Goal: Task Accomplishment & Management: Use online tool/utility

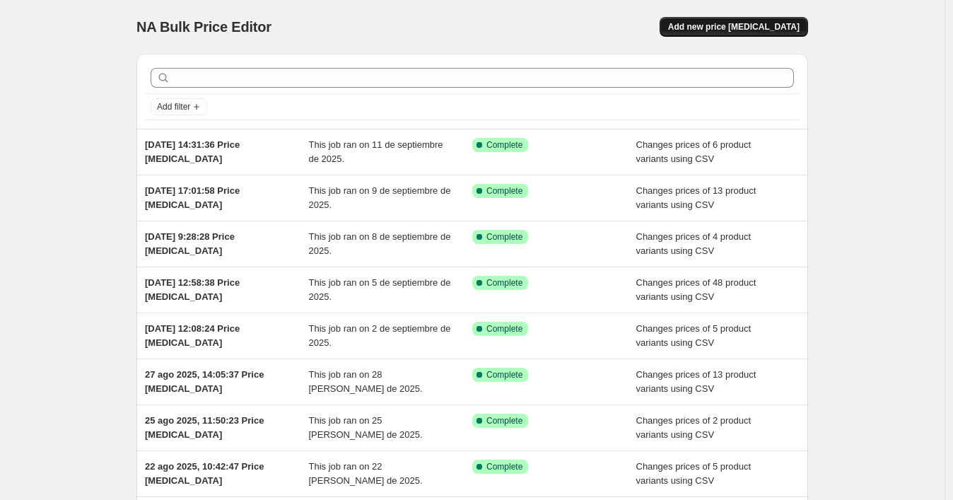
click at [725, 28] on span "Add new price [MEDICAL_DATA]" at bounding box center [733, 26] width 131 height 11
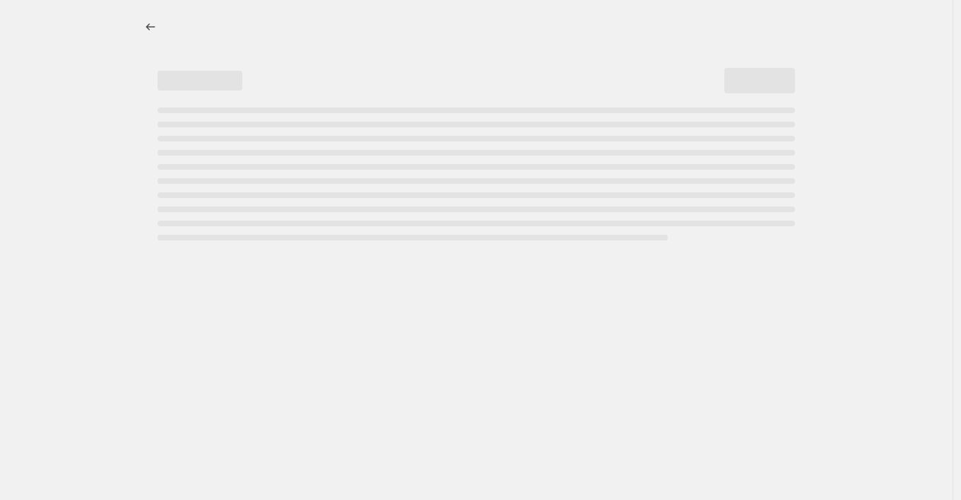
select select "percentage"
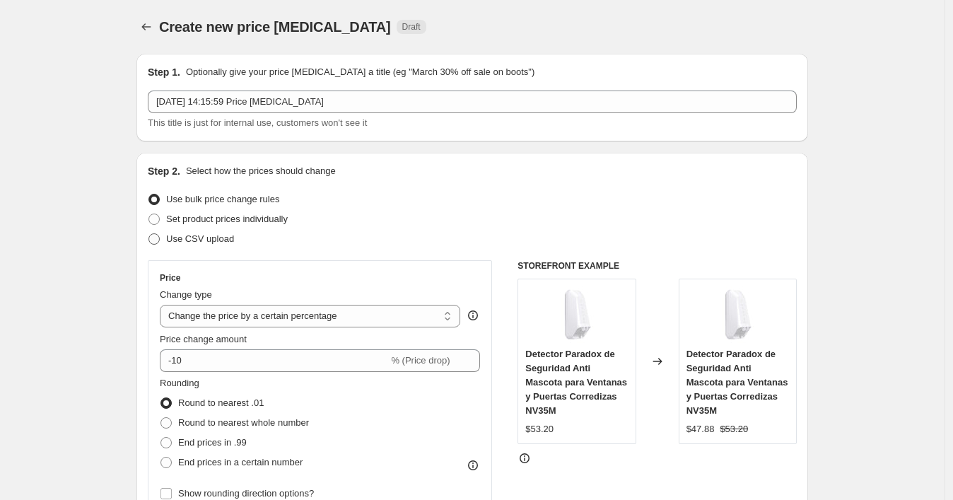
drag, startPoint x: 202, startPoint y: 240, endPoint x: 153, endPoint y: 247, distance: 49.2
click at [203, 242] on span "Use CSV upload" at bounding box center [200, 238] width 68 height 11
click at [149, 234] on input "Use CSV upload" at bounding box center [148, 233] width 1 height 1
radio input "true"
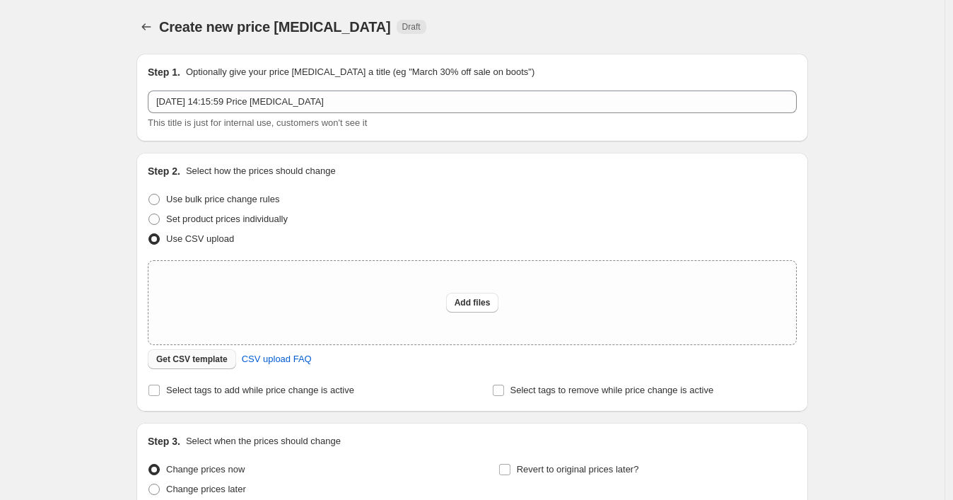
click at [185, 356] on span "Get CSV template" at bounding box center [191, 358] width 71 height 11
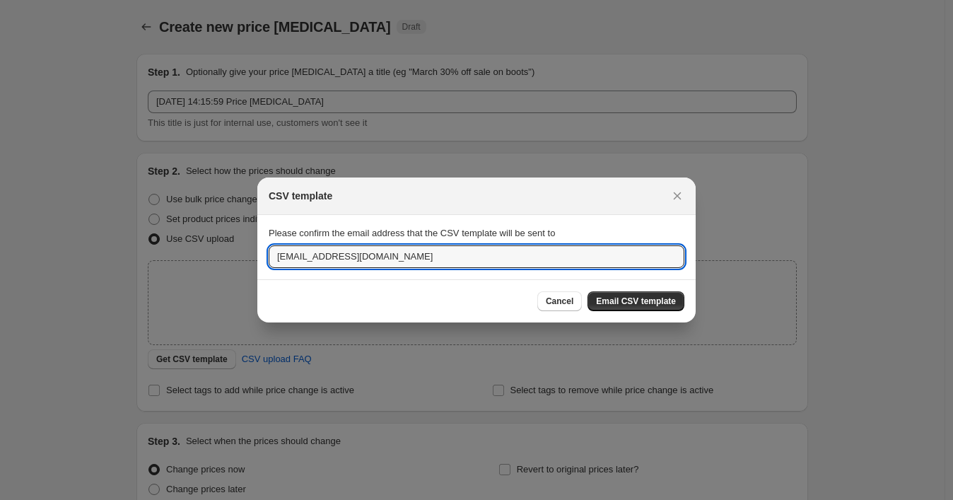
drag, startPoint x: 410, startPoint y: 255, endPoint x: 259, endPoint y: 251, distance: 151.3
click at [259, 251] on section "Please confirm the email address that the CSV template will be sent to ssolutio…" at bounding box center [476, 247] width 438 height 64
paste input "wshopify738"
type input "wshopify738@gmail.com"
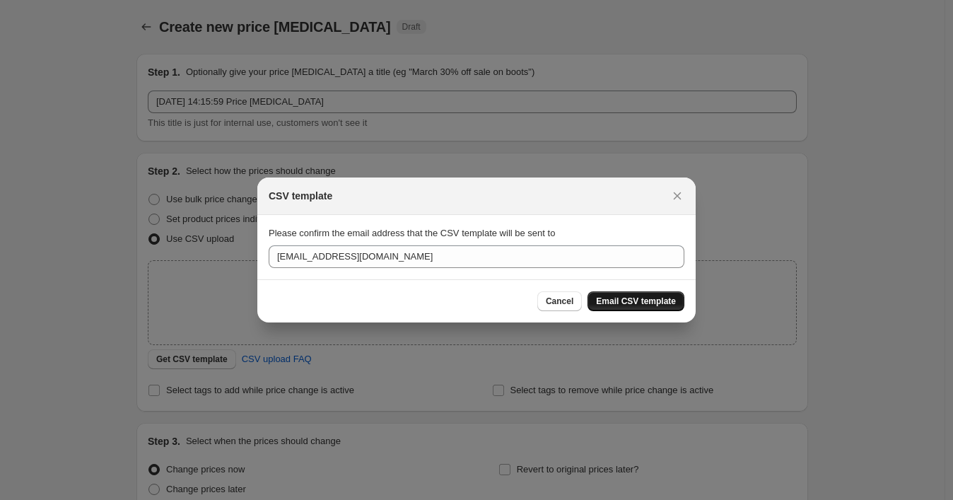
click at [619, 297] on span "Email CSV template" at bounding box center [636, 301] width 80 height 11
